Goal: Task Accomplishment & Management: Use online tool/utility

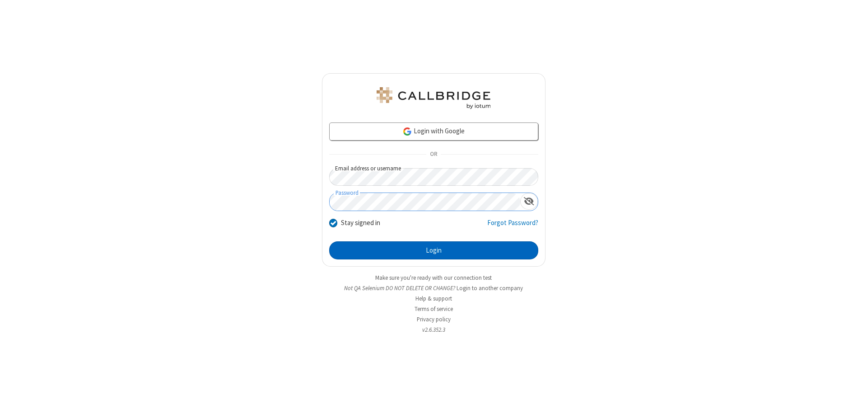
click at [434, 250] on button "Login" at bounding box center [433, 250] width 209 height 18
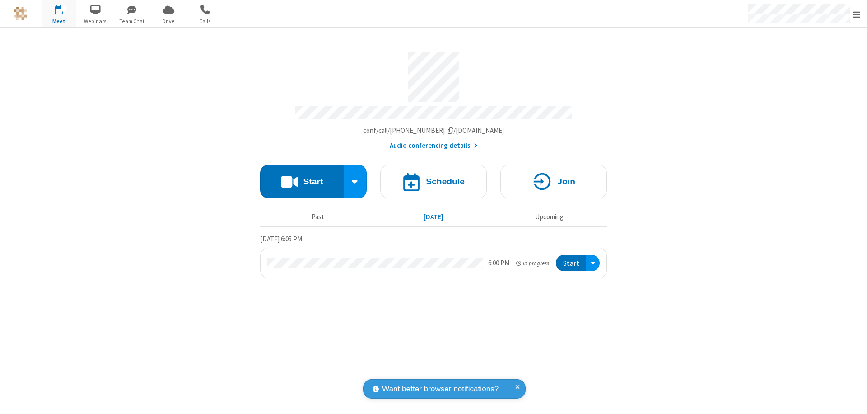
click at [302, 177] on button "Start" at bounding box center [302, 181] width 84 height 34
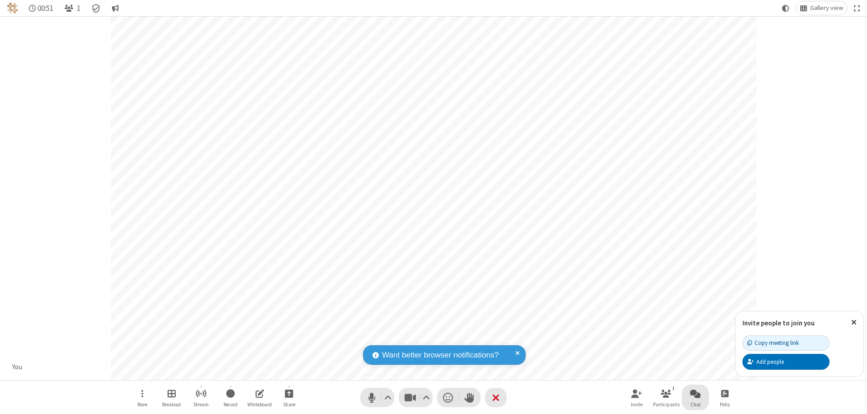
click at [696, 393] on span "Open chat" at bounding box center [695, 393] width 11 height 11
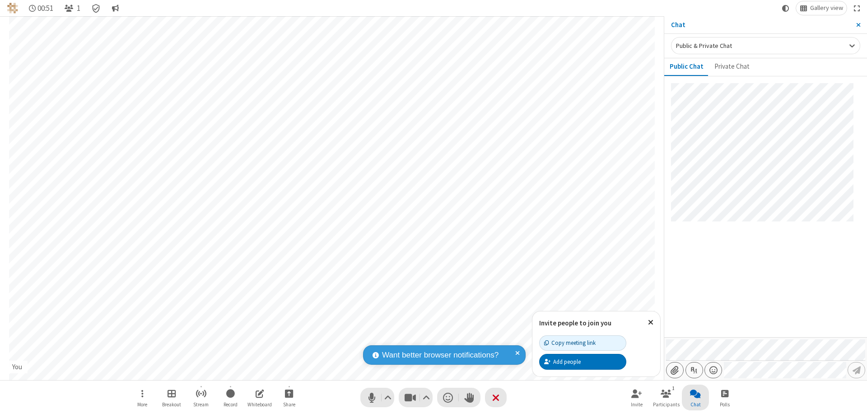
type input "C:\fakepath\doc_test.docx"
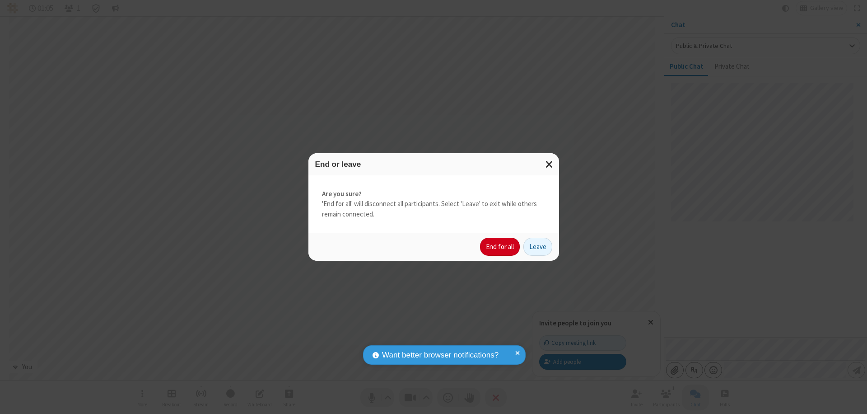
click at [500, 247] on button "End for all" at bounding box center [500, 247] width 40 height 18
